Goal: Information Seeking & Learning: Learn about a topic

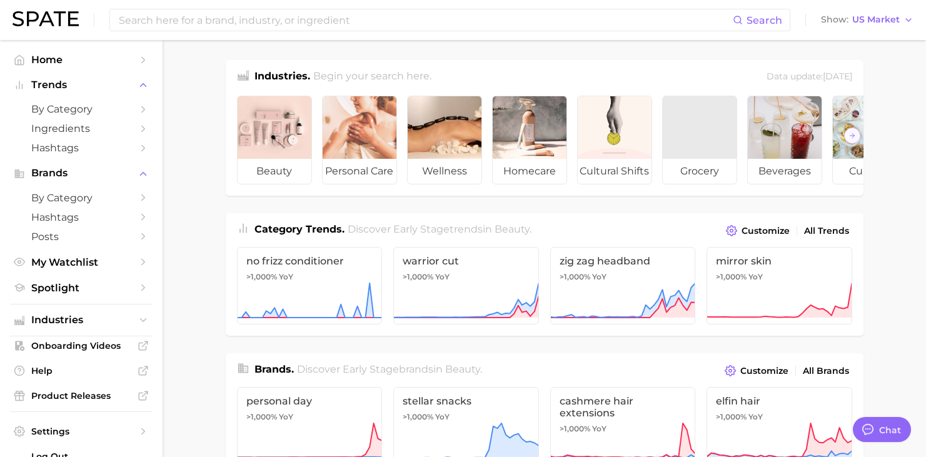
scroll to position [209, 0]
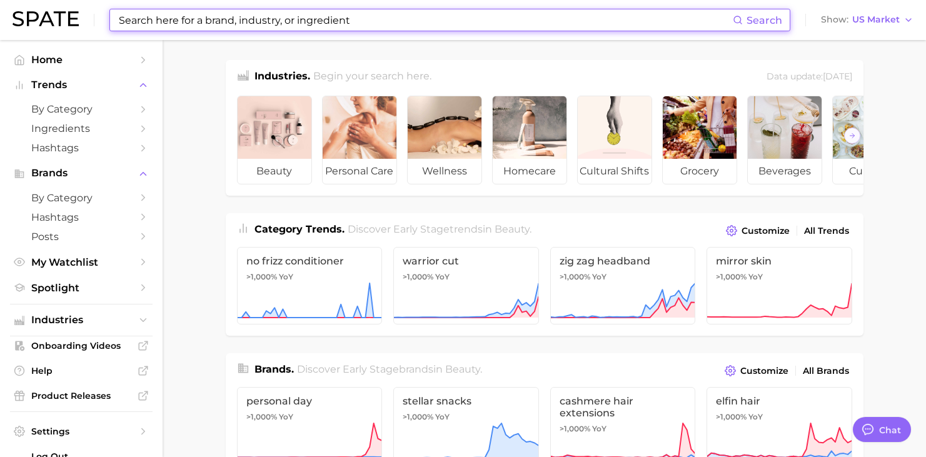
click at [225, 29] on input at bounding box center [425, 19] width 615 height 21
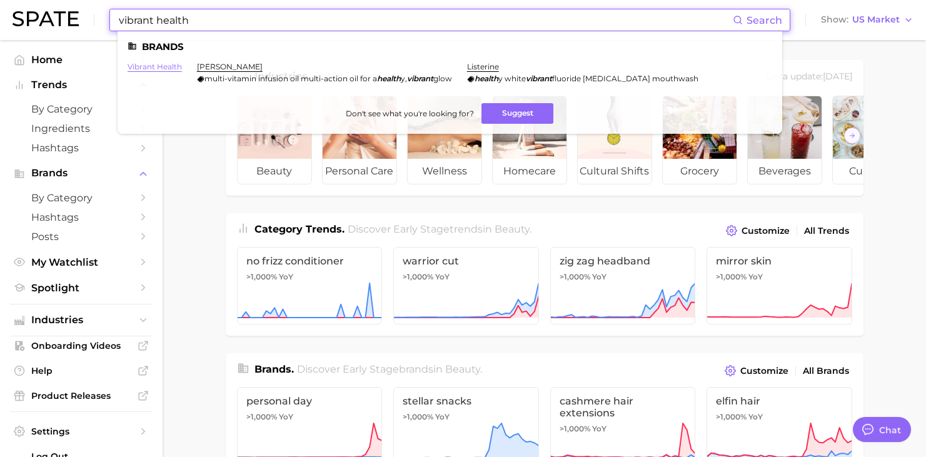
type input "vibrant health"
click at [155, 68] on link "vibrant health" at bounding box center [155, 66] width 54 height 9
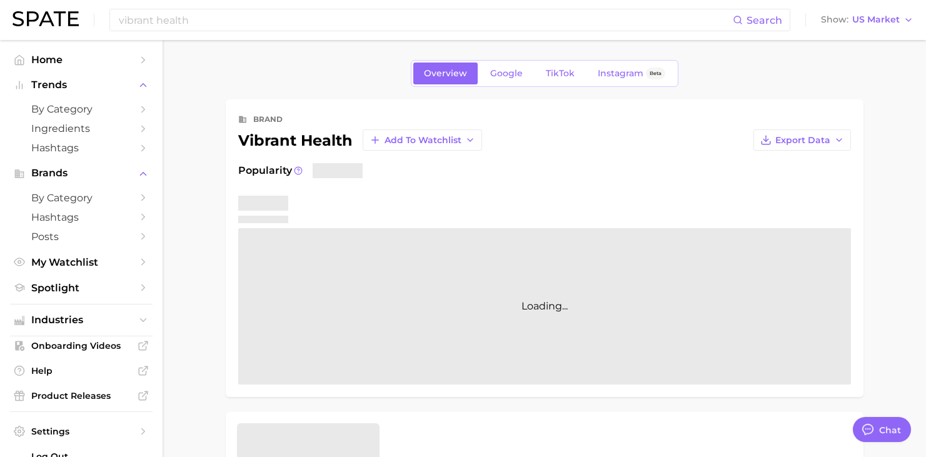
type textarea "x"
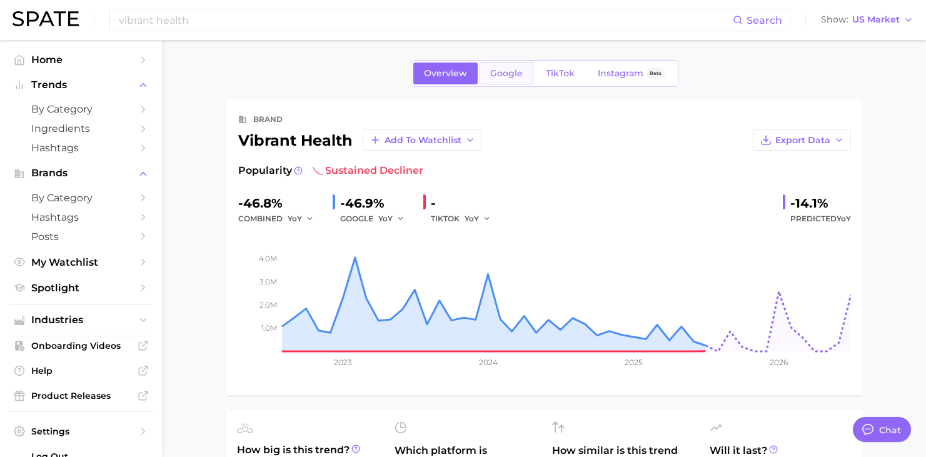
click at [499, 71] on span "Google" at bounding box center [506, 73] width 33 height 11
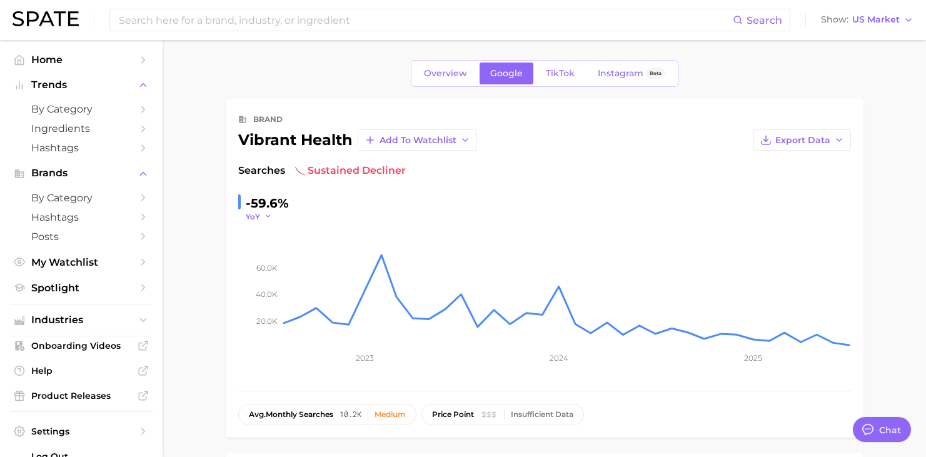
click at [267, 215] on icon "button" at bounding box center [268, 216] width 9 height 9
click at [224, 252] on button "QoQ" at bounding box center [212, 257] width 138 height 23
click at [559, 82] on link "TikTok" at bounding box center [560, 74] width 50 height 22
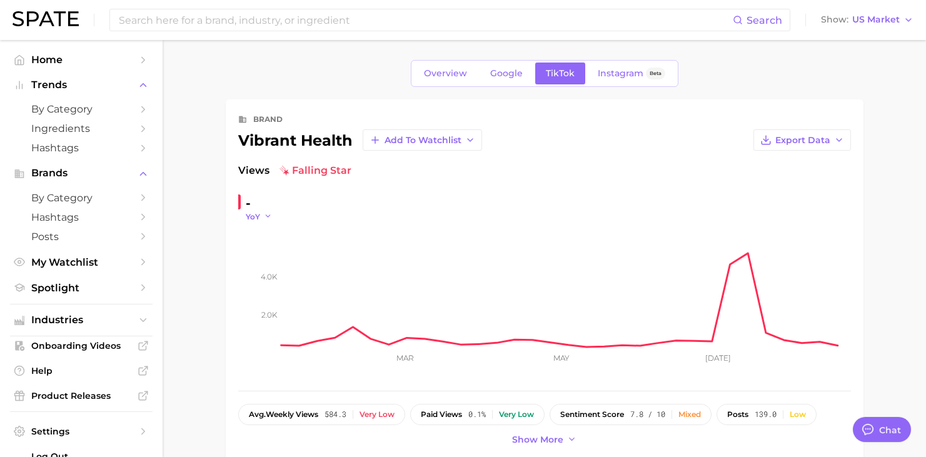
click at [267, 218] on icon "button" at bounding box center [268, 216] width 9 height 9
click at [228, 256] on button "QoQ" at bounding box center [212, 257] width 138 height 23
click at [608, 69] on span "Instagram" at bounding box center [621, 73] width 46 height 11
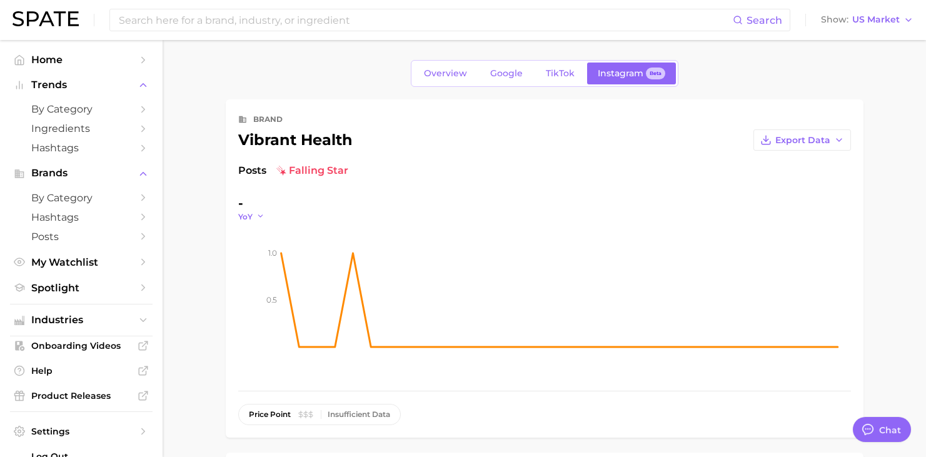
click at [261, 216] on polyline "button" at bounding box center [260, 217] width 4 height 2
type textarea "x"
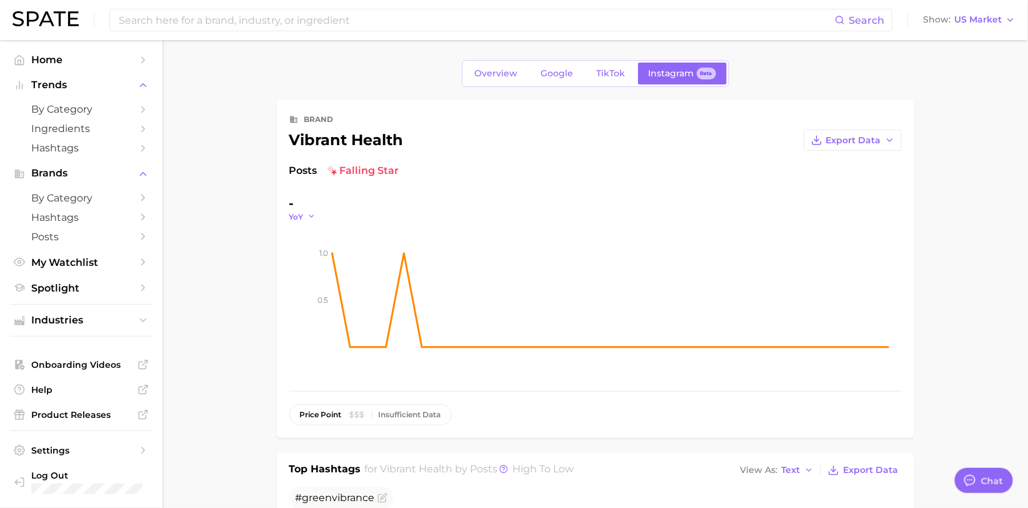
click at [313, 213] on icon "button" at bounding box center [312, 216] width 9 height 9
click at [269, 255] on button "QoQ" at bounding box center [256, 257] width 138 height 23
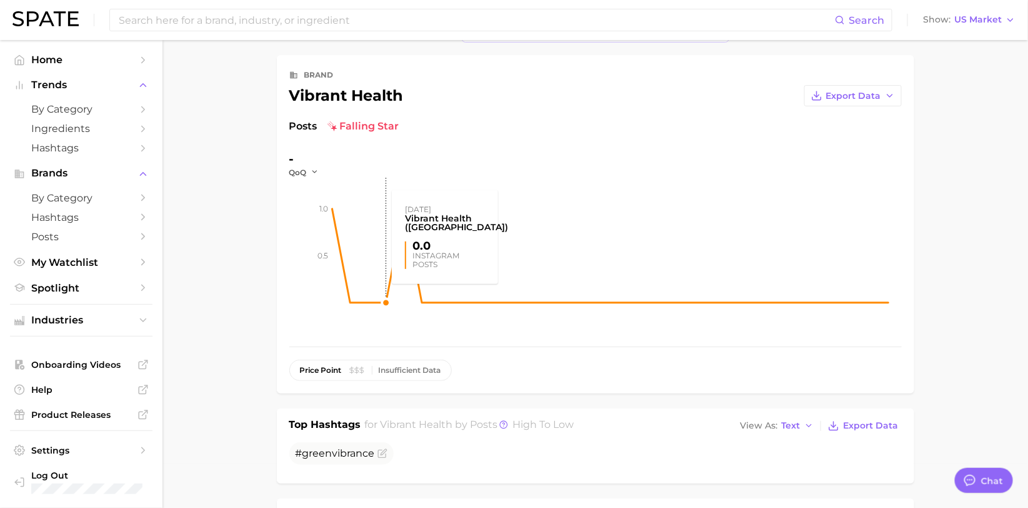
scroll to position [0, 0]
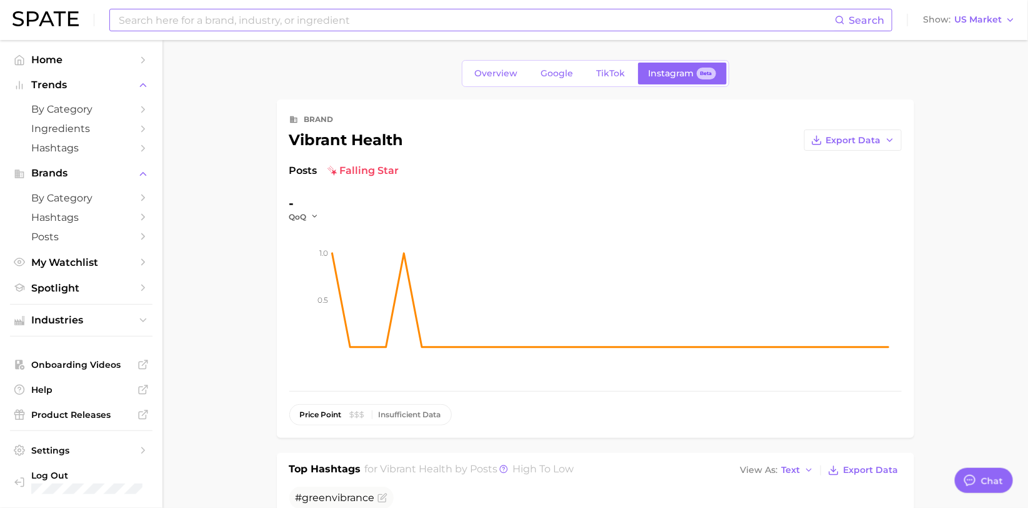
click at [368, 20] on input at bounding box center [477, 19] width 718 height 21
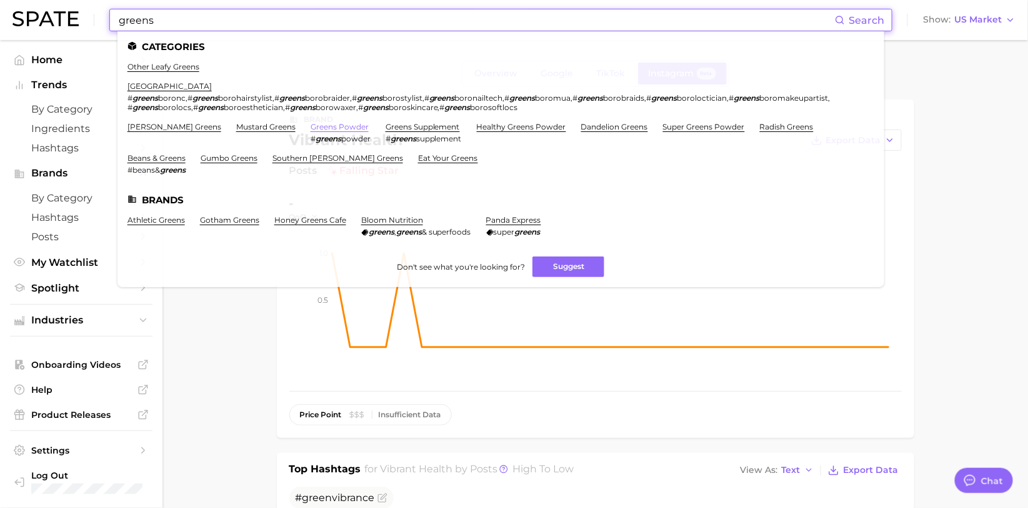
type input "greens"
click at [311, 122] on link "greens powder" at bounding box center [340, 126] width 58 height 9
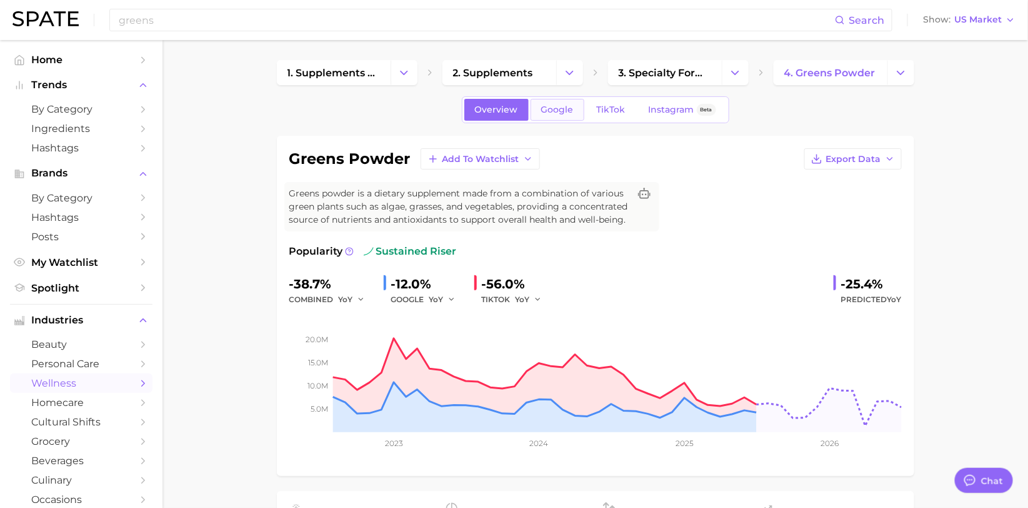
click at [545, 114] on span "Google" at bounding box center [557, 109] width 33 height 11
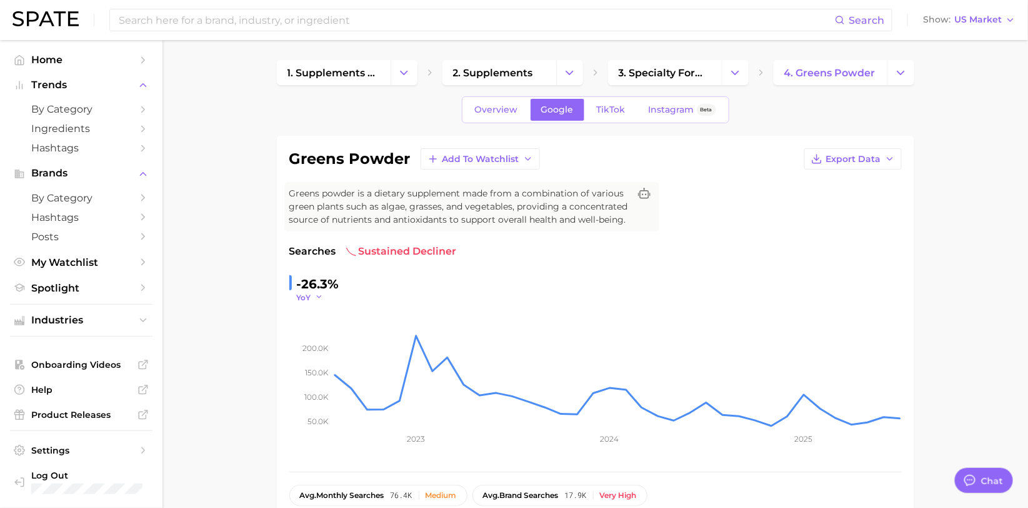
click at [318, 294] on icon "button" at bounding box center [319, 297] width 9 height 9
click at [298, 329] on button "QoQ" at bounding box center [263, 337] width 138 height 23
click at [601, 113] on span "TikTok" at bounding box center [611, 109] width 29 height 11
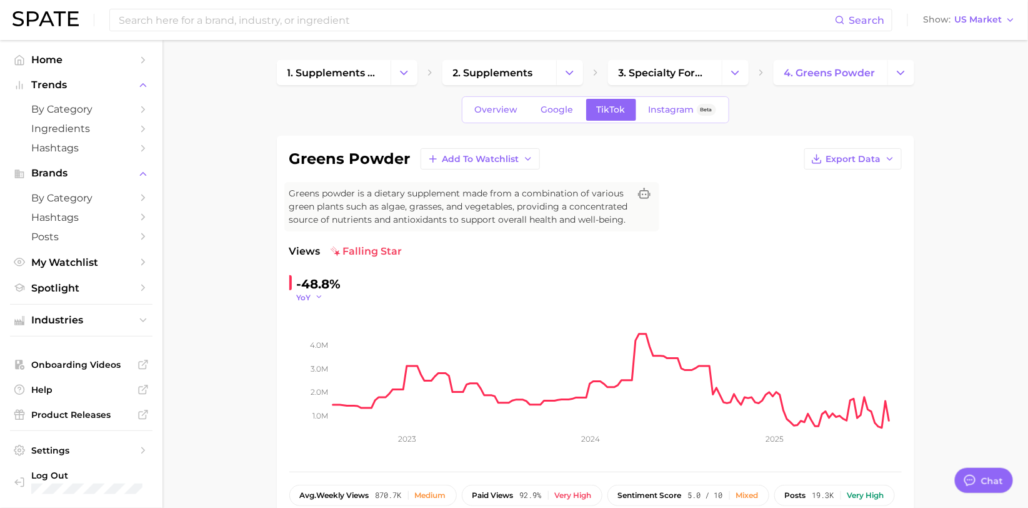
click at [322, 294] on icon "button" at bounding box center [319, 297] width 9 height 9
click at [296, 328] on button "QoQ" at bounding box center [263, 337] width 138 height 23
click at [663, 106] on span "Instagram" at bounding box center [672, 109] width 46 height 11
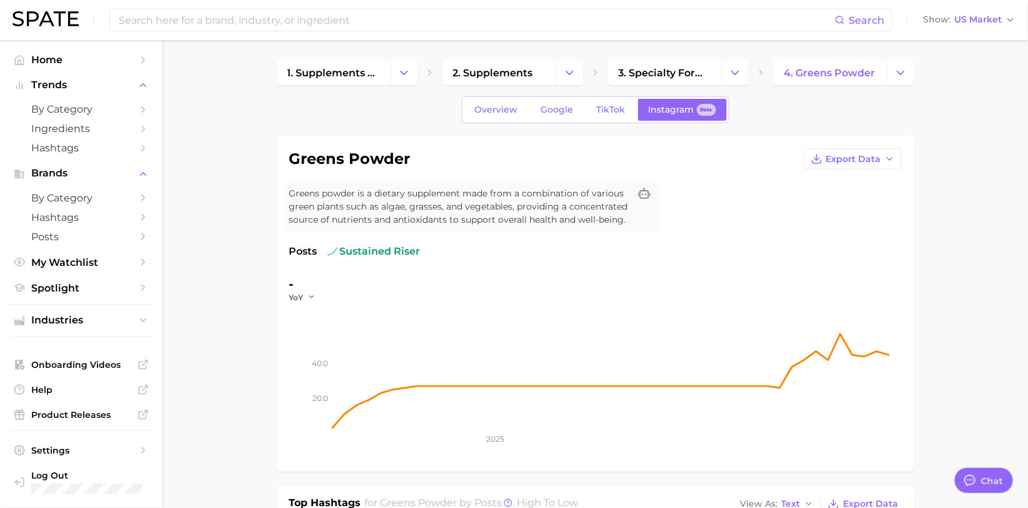
click at [321, 296] on div "YoY" at bounding box center [306, 297] width 35 height 11
click at [316, 296] on div "YoY" at bounding box center [306, 297] width 35 height 11
click at [312, 296] on icon "button" at bounding box center [312, 297] width 9 height 9
click at [290, 333] on button "QoQ" at bounding box center [256, 337] width 138 height 23
click at [222, 20] on input at bounding box center [477, 19] width 718 height 21
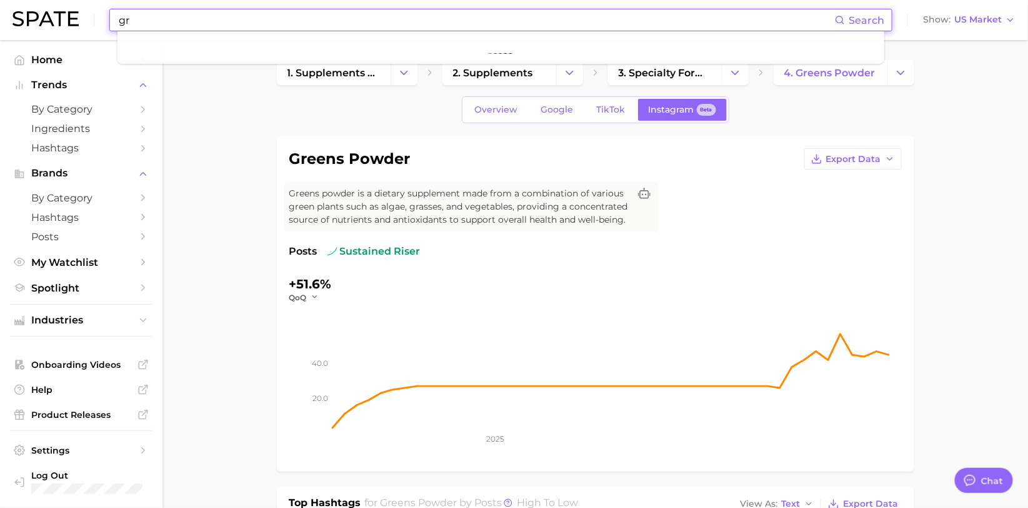
type input "g"
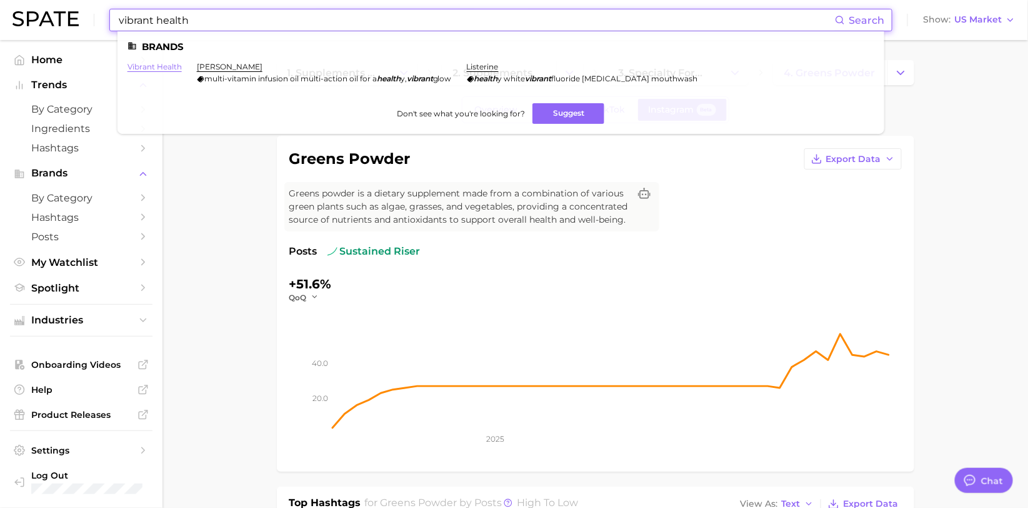
type input "vibrant health"
click at [156, 68] on link "vibrant health" at bounding box center [155, 66] width 54 height 9
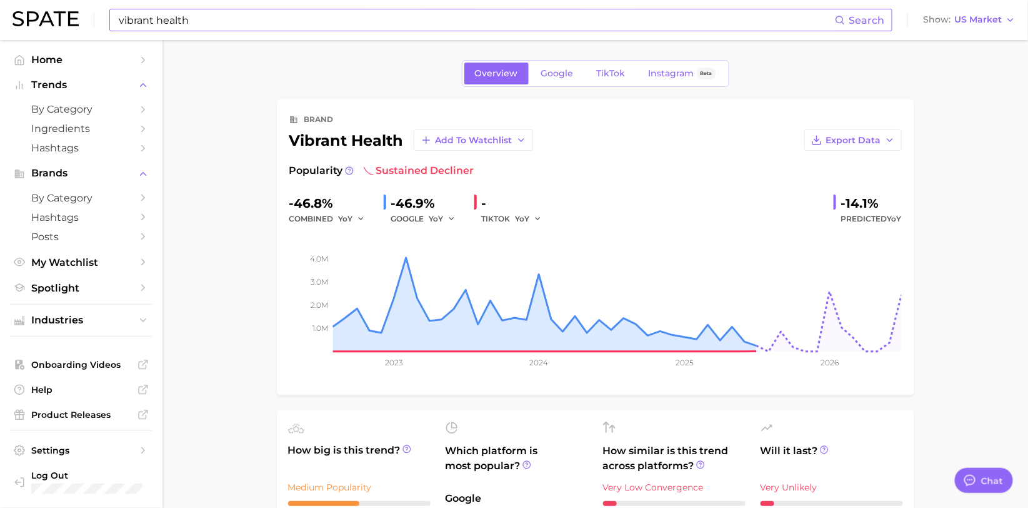
click at [199, 14] on input "vibrant health" at bounding box center [477, 19] width 718 height 21
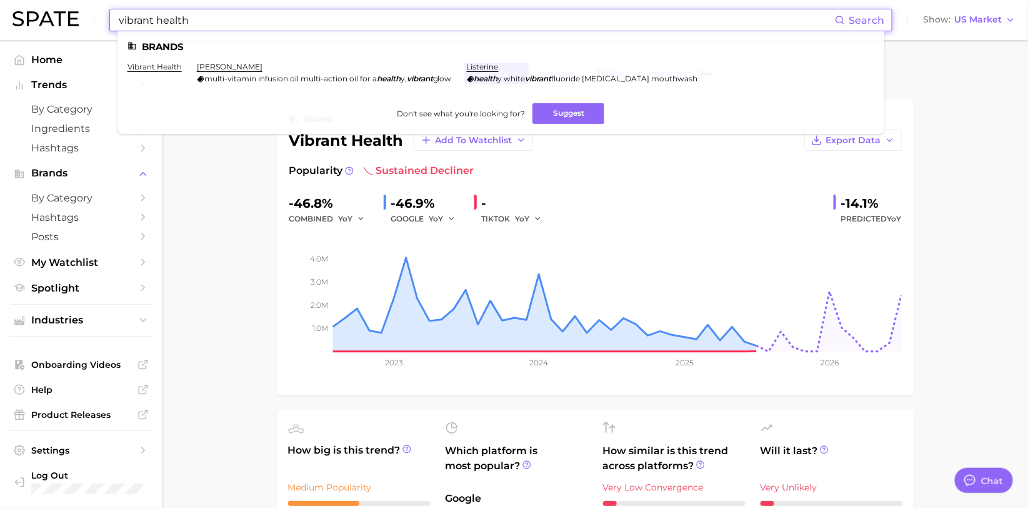
click at [183, 18] on input "vibrant health" at bounding box center [477, 19] width 718 height 21
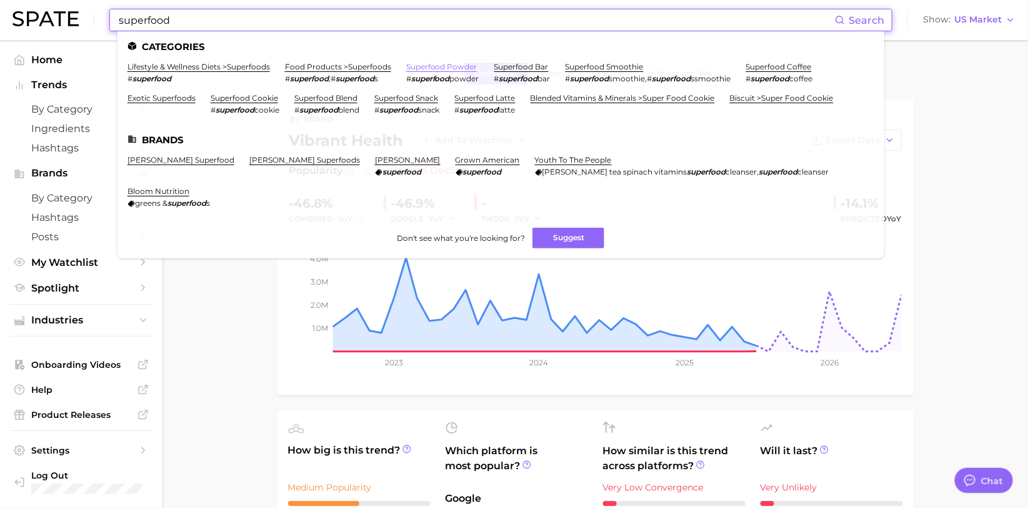
type input "superfood"
click at [454, 65] on link "superfood powder" at bounding box center [441, 66] width 71 height 9
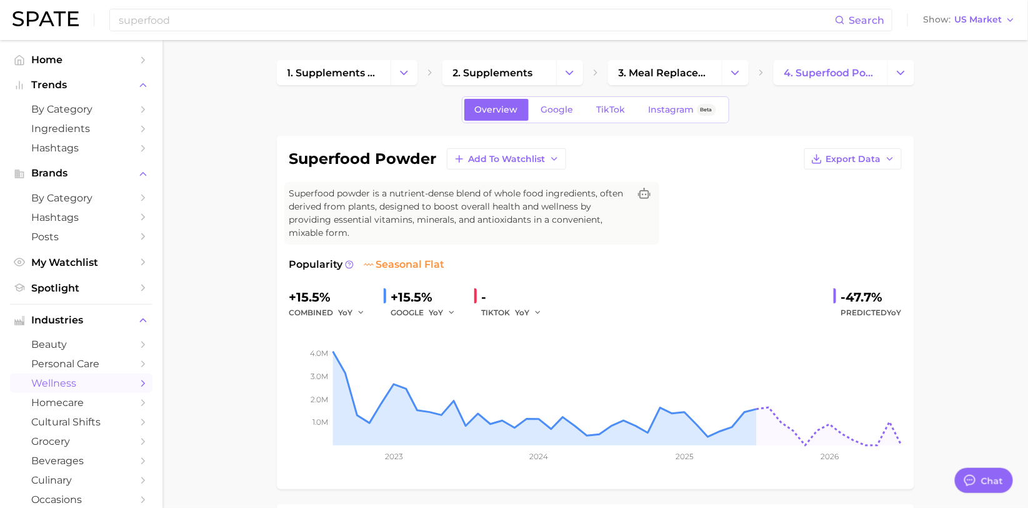
click at [371, 157] on h1 "superfood powder" at bounding box center [363, 158] width 148 height 15
copy div "superfood powder Add to Watchlist Export Data"
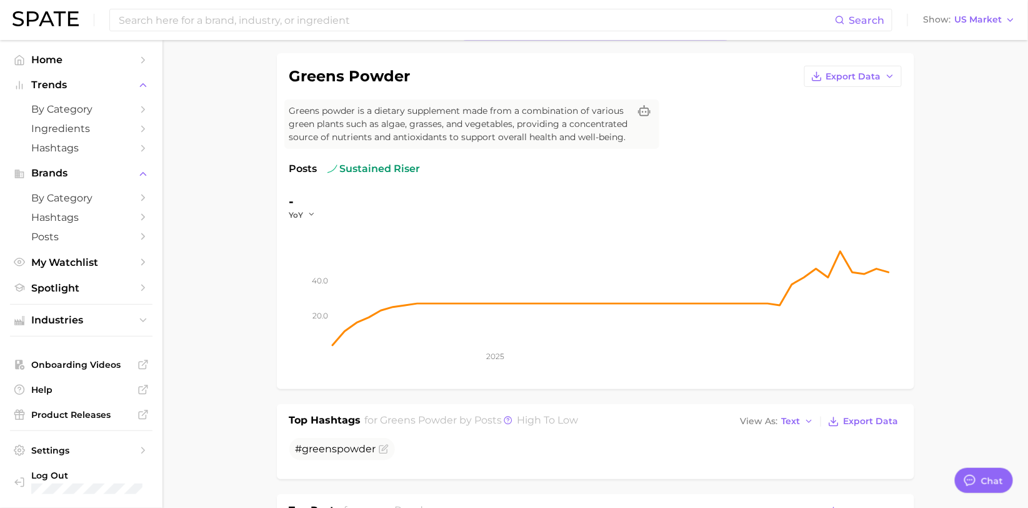
scroll to position [58, 0]
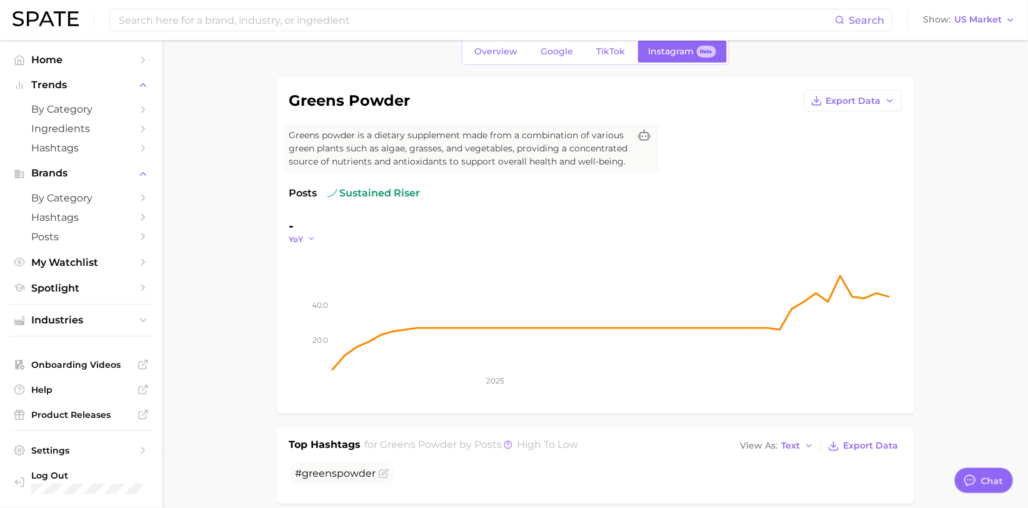
click at [314, 239] on icon "button" at bounding box center [312, 238] width 9 height 9
click at [291, 278] on button "QoQ" at bounding box center [256, 279] width 138 height 23
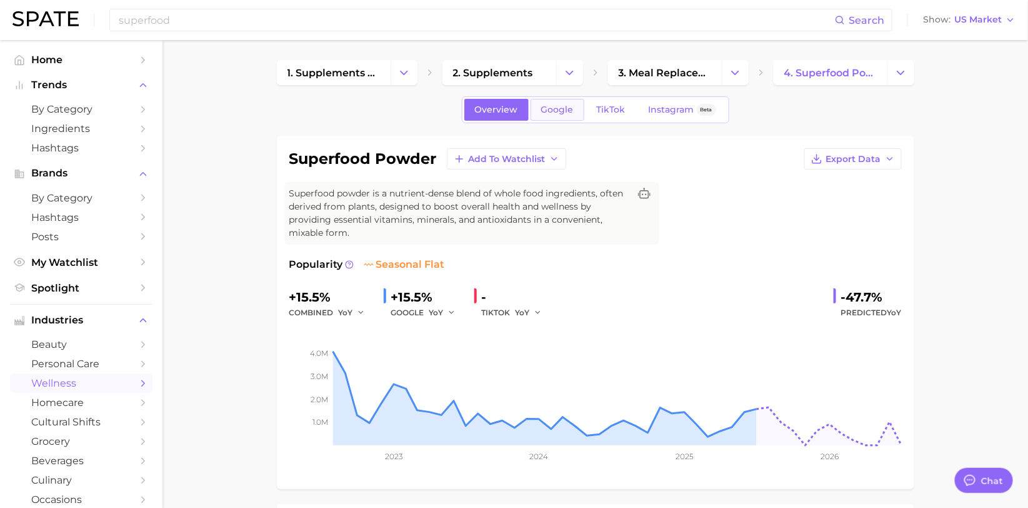
click at [565, 111] on span "Google" at bounding box center [557, 109] width 33 height 11
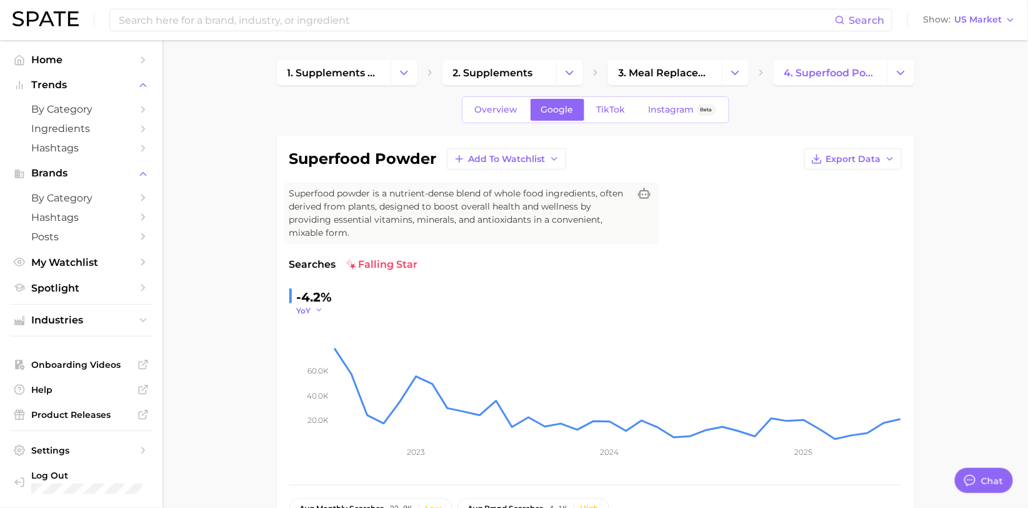
click at [315, 307] on icon "button" at bounding box center [319, 310] width 9 height 9
click at [294, 344] on button "QoQ" at bounding box center [263, 350] width 138 height 23
click at [598, 104] on span "TikTok" at bounding box center [611, 109] width 29 height 11
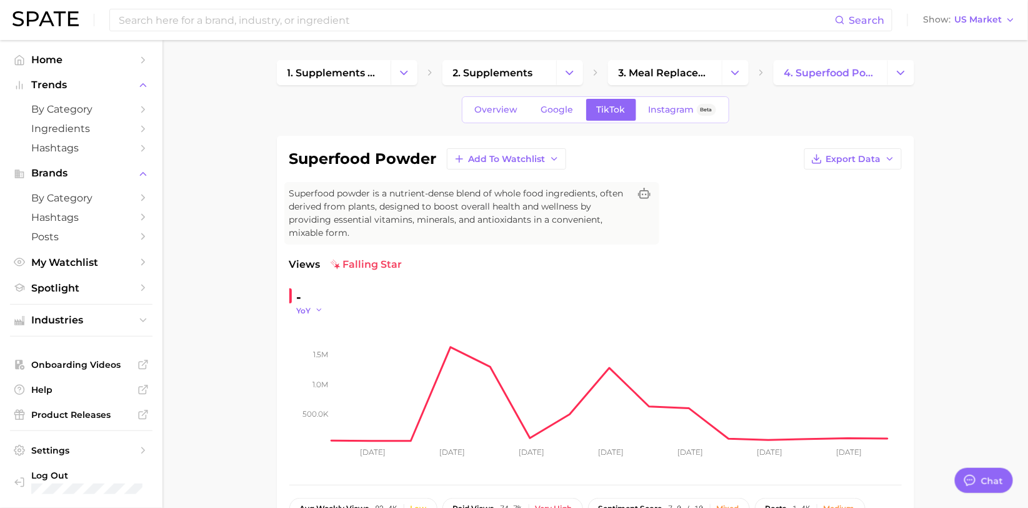
click at [319, 307] on icon "button" at bounding box center [319, 310] width 9 height 9
click at [298, 343] on button "QoQ" at bounding box center [263, 350] width 138 height 23
click at [658, 105] on span "Instagram" at bounding box center [672, 109] width 46 height 11
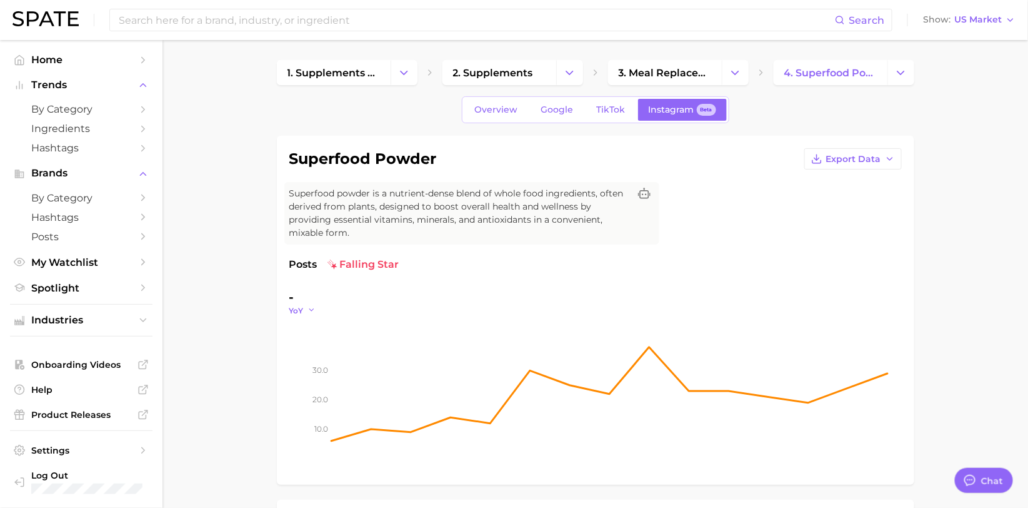
click at [312, 306] on icon "button" at bounding box center [312, 310] width 9 height 9
click at [291, 348] on button "QoQ" at bounding box center [256, 350] width 138 height 23
click at [62, 112] on span "by Category" at bounding box center [81, 109] width 100 height 12
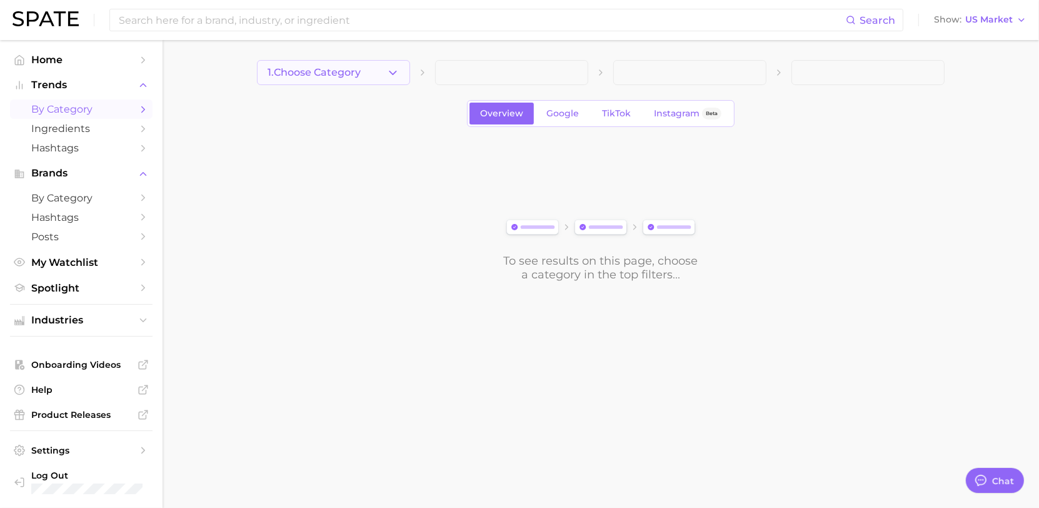
click at [393, 73] on polyline "button" at bounding box center [392, 72] width 7 height 3
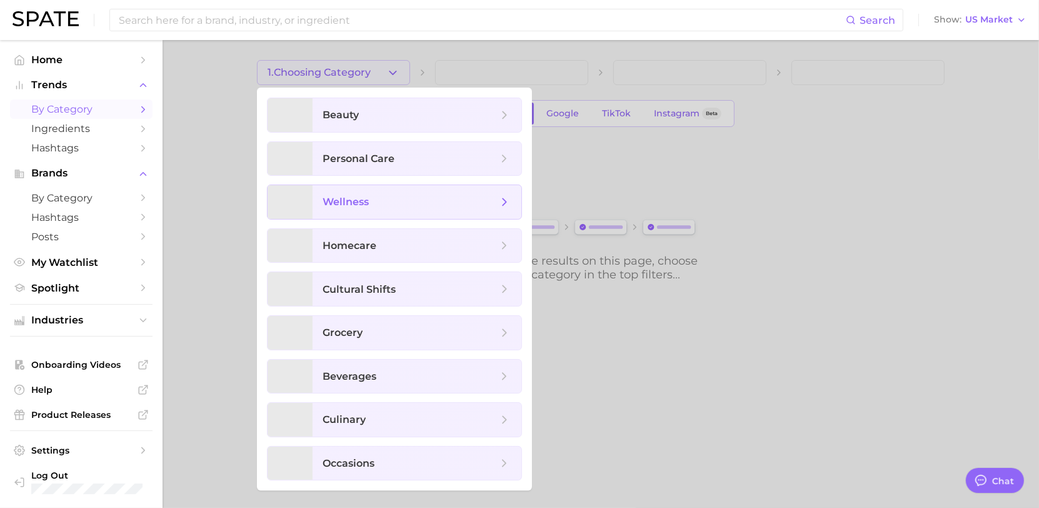
click at [376, 198] on span "wellness" at bounding box center [410, 202] width 175 height 14
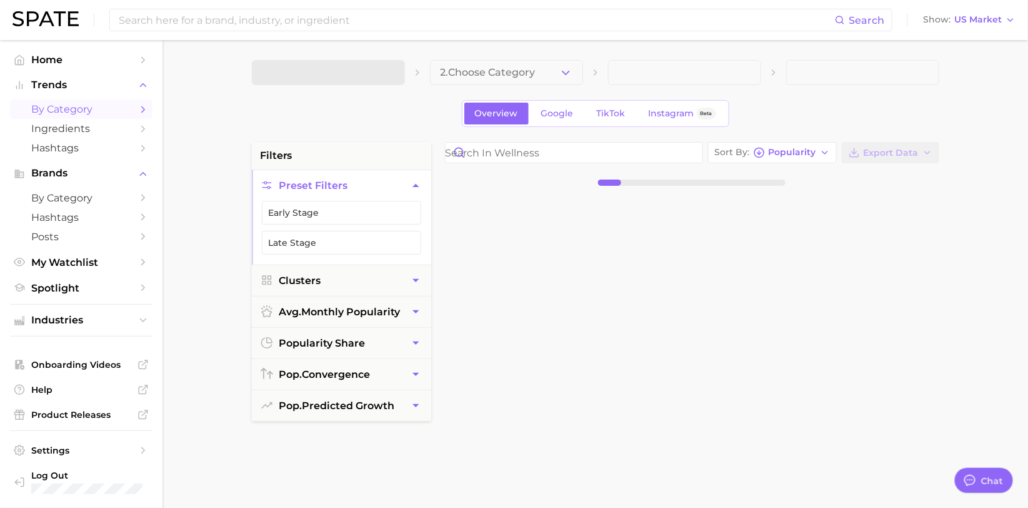
scroll to position [158, 0]
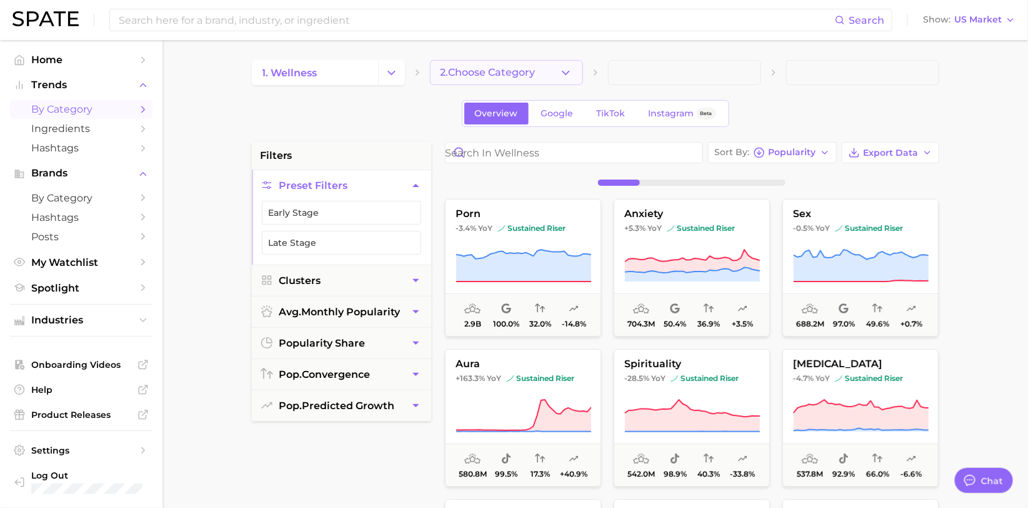
click at [566, 71] on icon "button" at bounding box center [565, 72] width 13 height 13
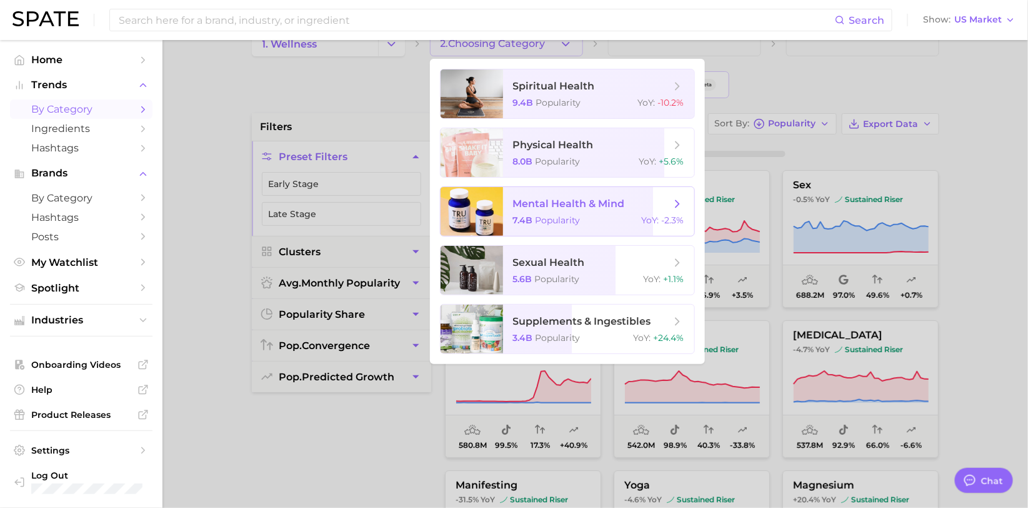
scroll to position [19, 0]
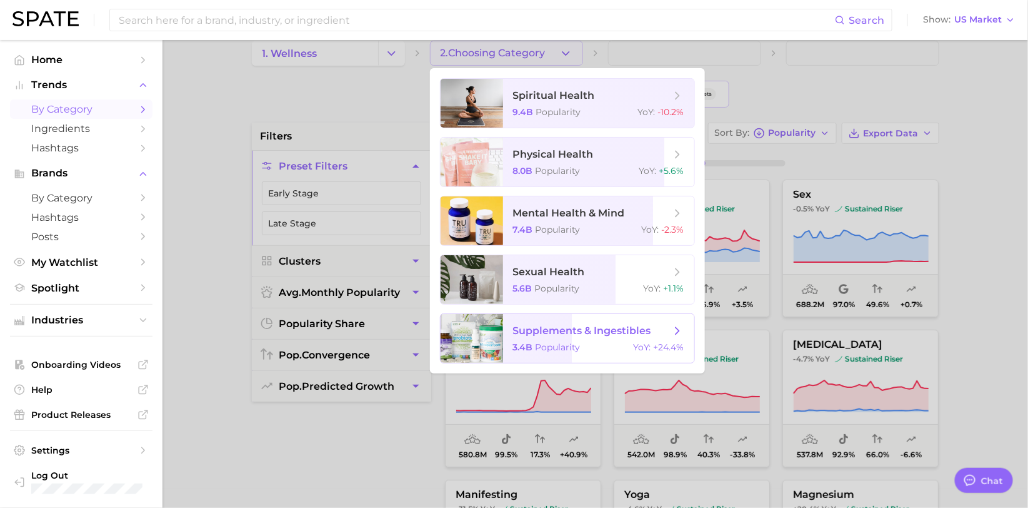
click at [539, 337] on span "supplements & ingestibles 3.4b Popularity YoY : +24.4%" at bounding box center [598, 338] width 191 height 49
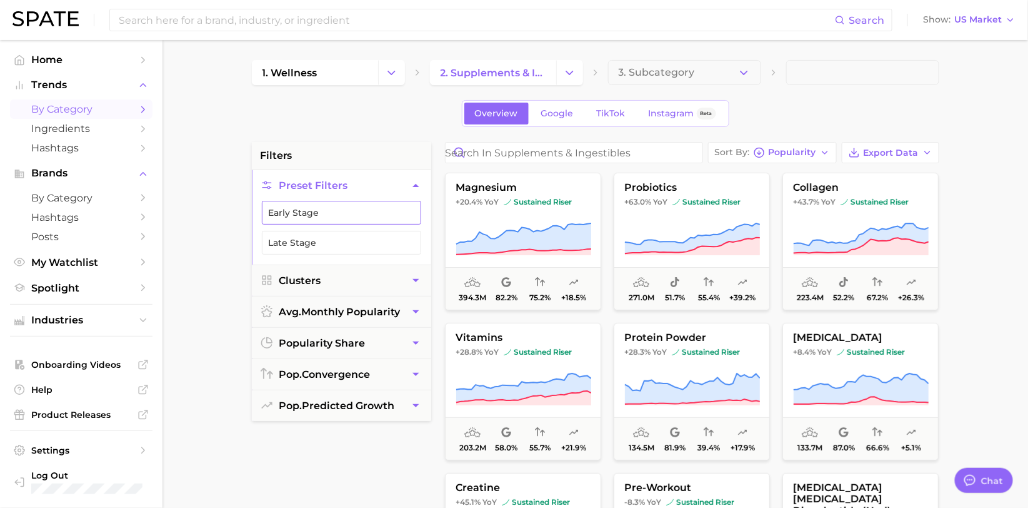
click at [308, 213] on button "Early Stage" at bounding box center [341, 213] width 159 height 24
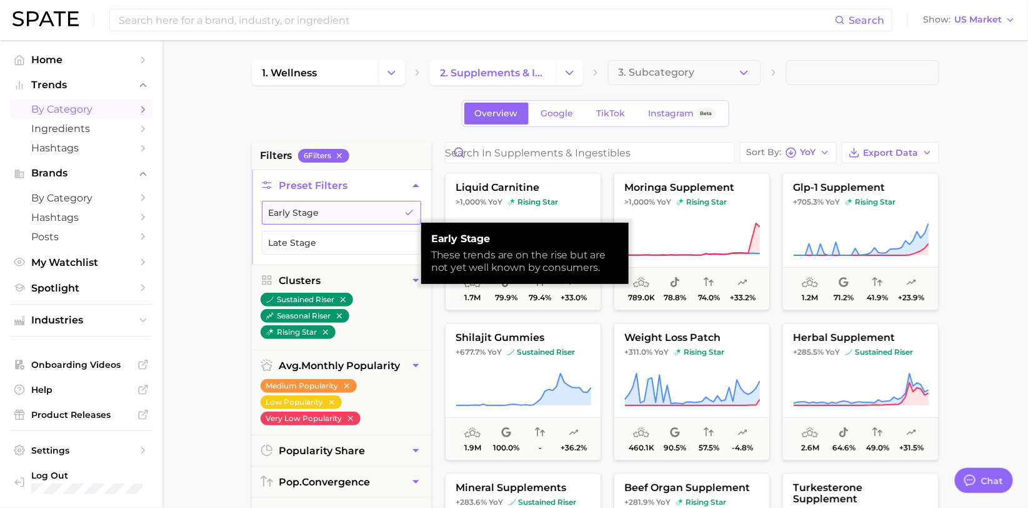
click at [308, 213] on button "Early Stage" at bounding box center [341, 213] width 159 height 24
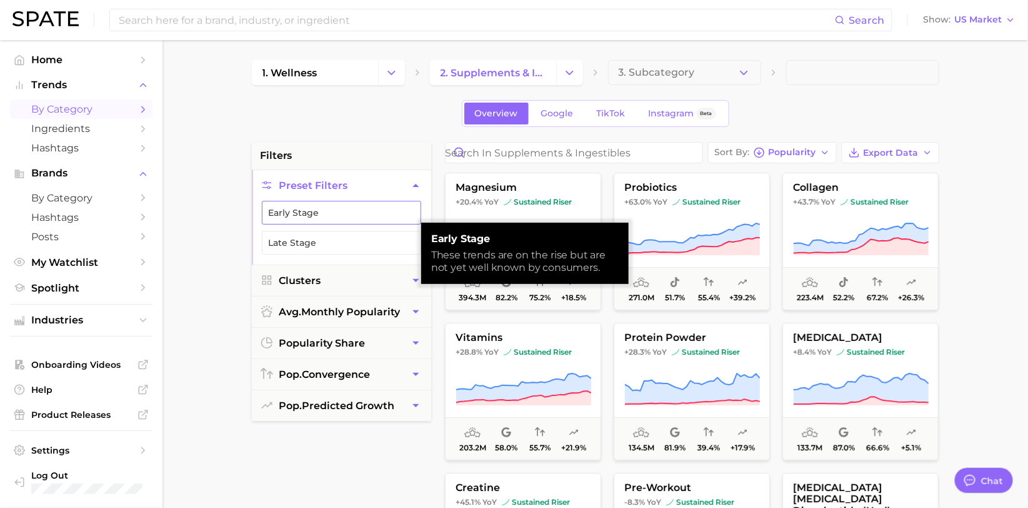
click at [308, 213] on button "Early Stage" at bounding box center [341, 213] width 159 height 24
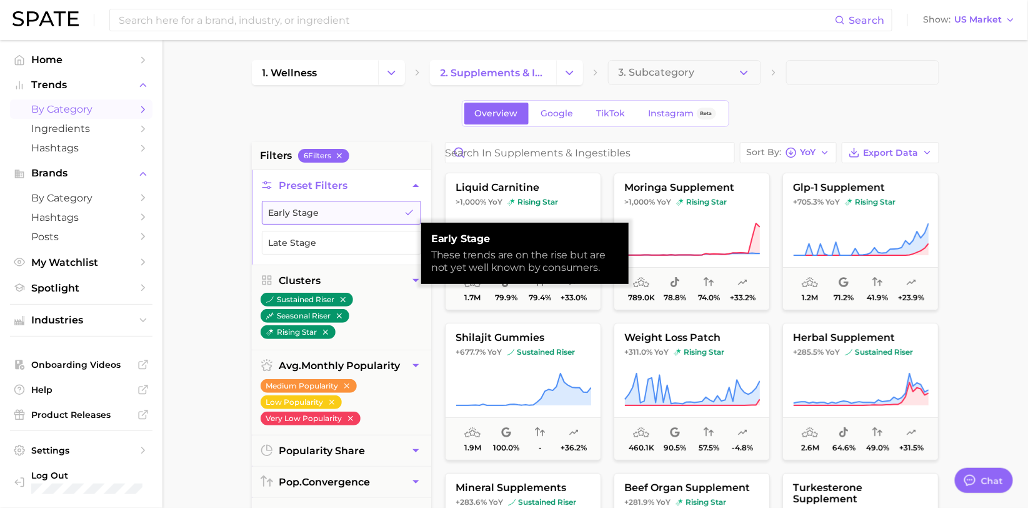
click at [308, 213] on button "Early Stage" at bounding box center [341, 213] width 159 height 24
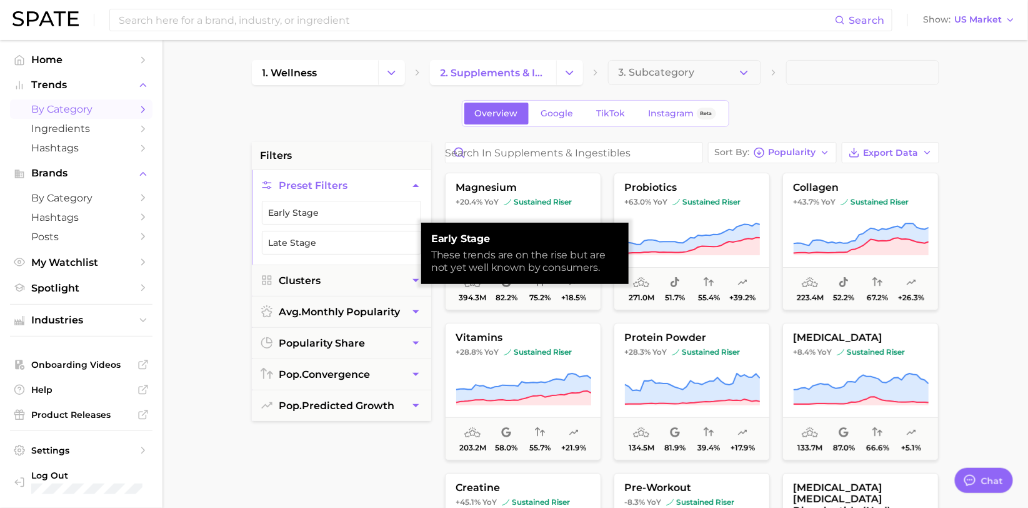
click at [301, 251] on li "Late Stage" at bounding box center [341, 243] width 159 height 24
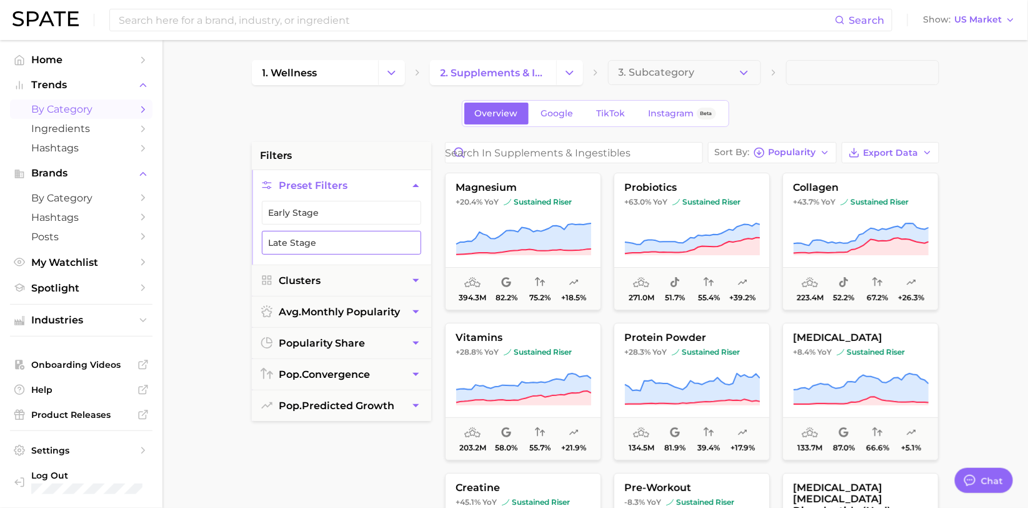
click at [301, 239] on button "Late Stage" at bounding box center [341, 243] width 159 height 24
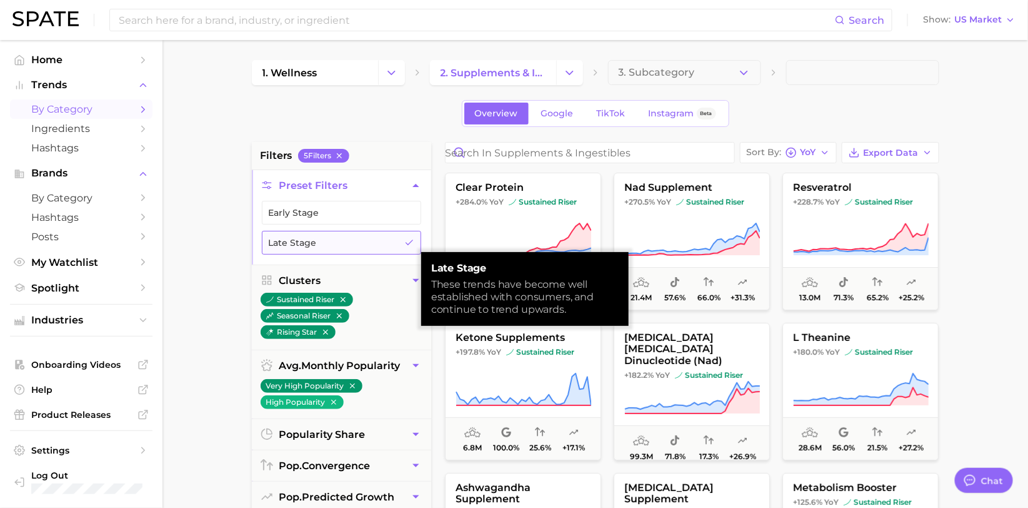
click at [301, 239] on button "Late Stage" at bounding box center [341, 243] width 159 height 24
